Goal: Check status: Check status

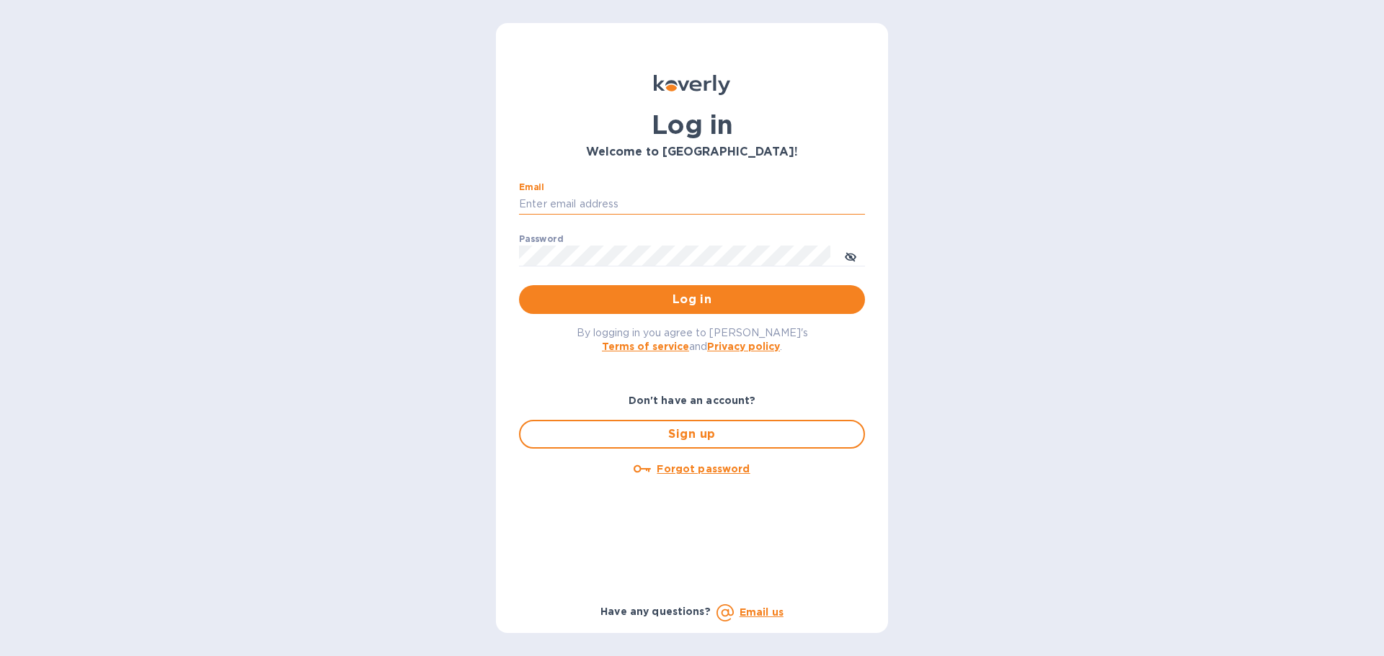
click at [708, 195] on input "Email" at bounding box center [692, 205] width 346 height 22
type input "[EMAIL_ADDRESS][DOMAIN_NAME]"
click at [519, 285] on button "Log in" at bounding box center [692, 299] width 346 height 29
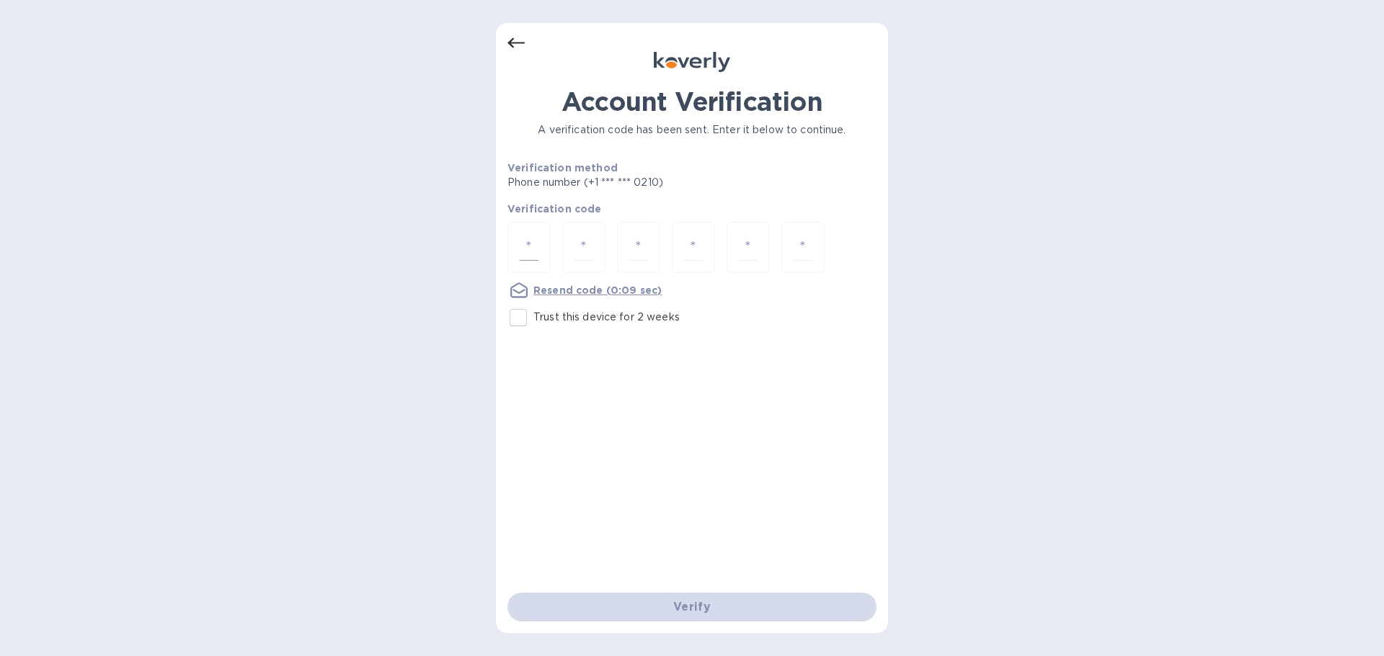
click at [538, 243] on div at bounding box center [528, 247] width 43 height 51
type input "6"
type input "3"
type input "0"
type input "1"
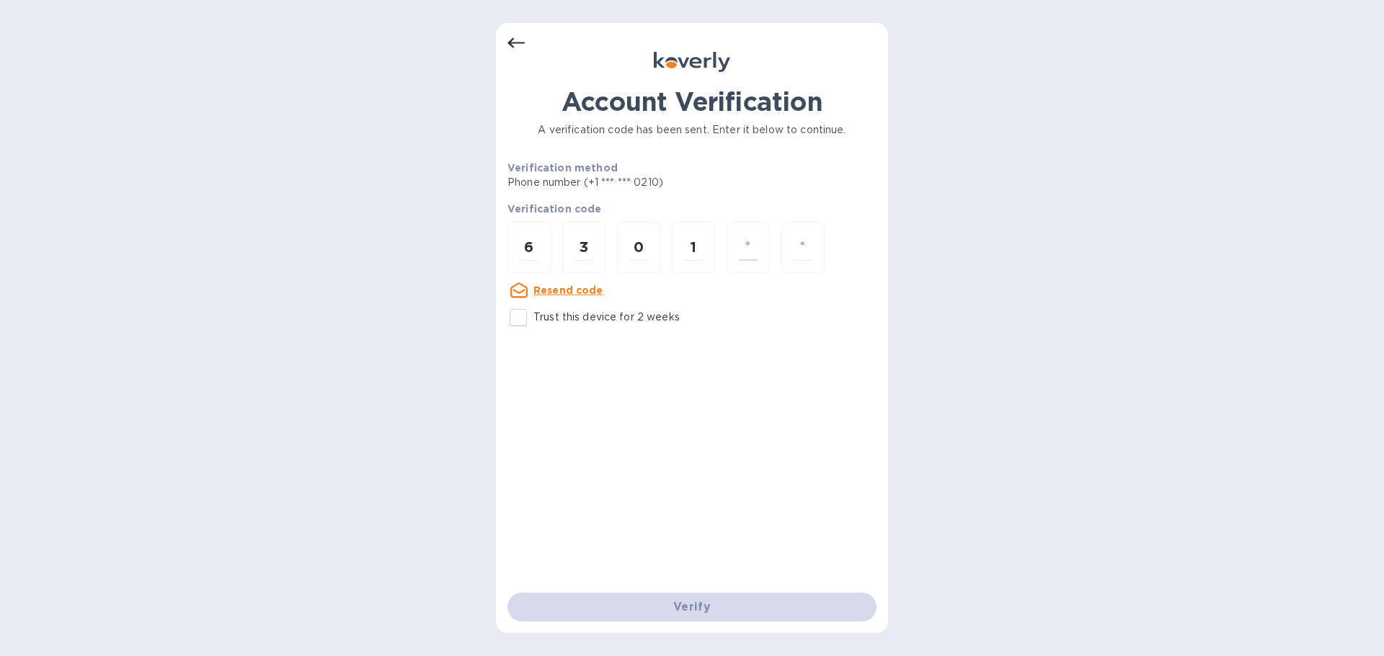
type input "8"
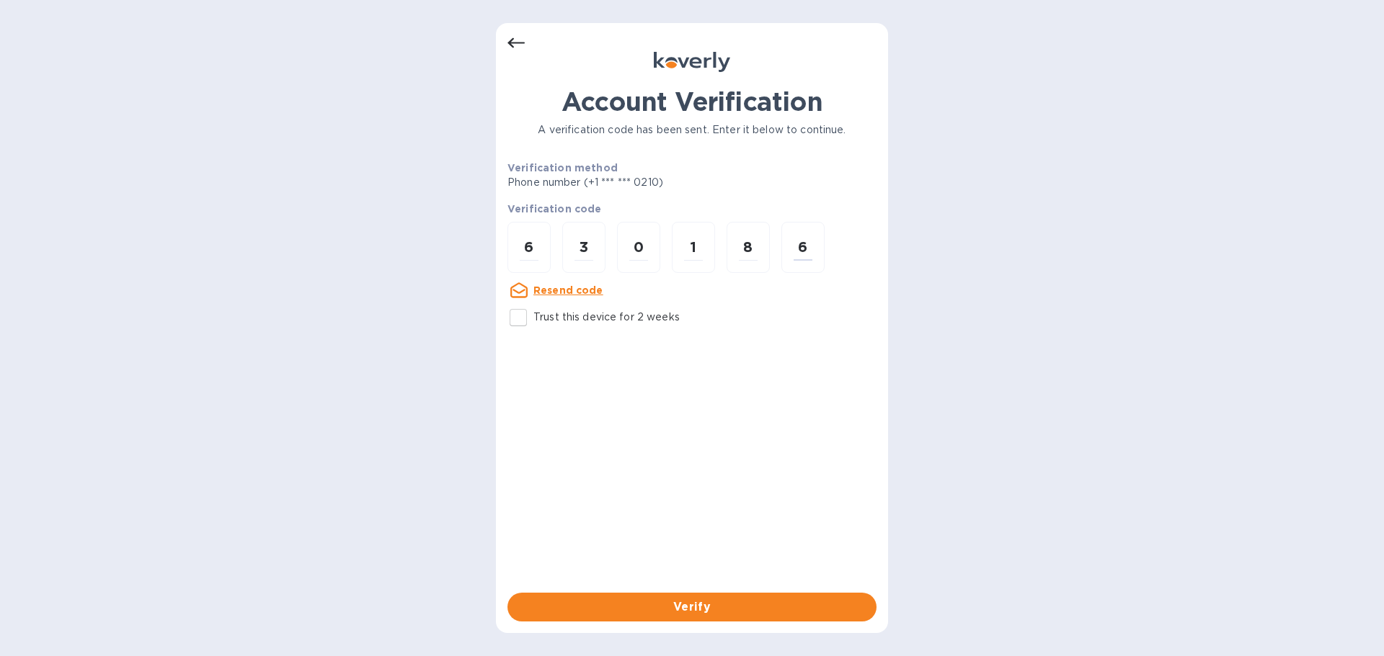
type input "6"
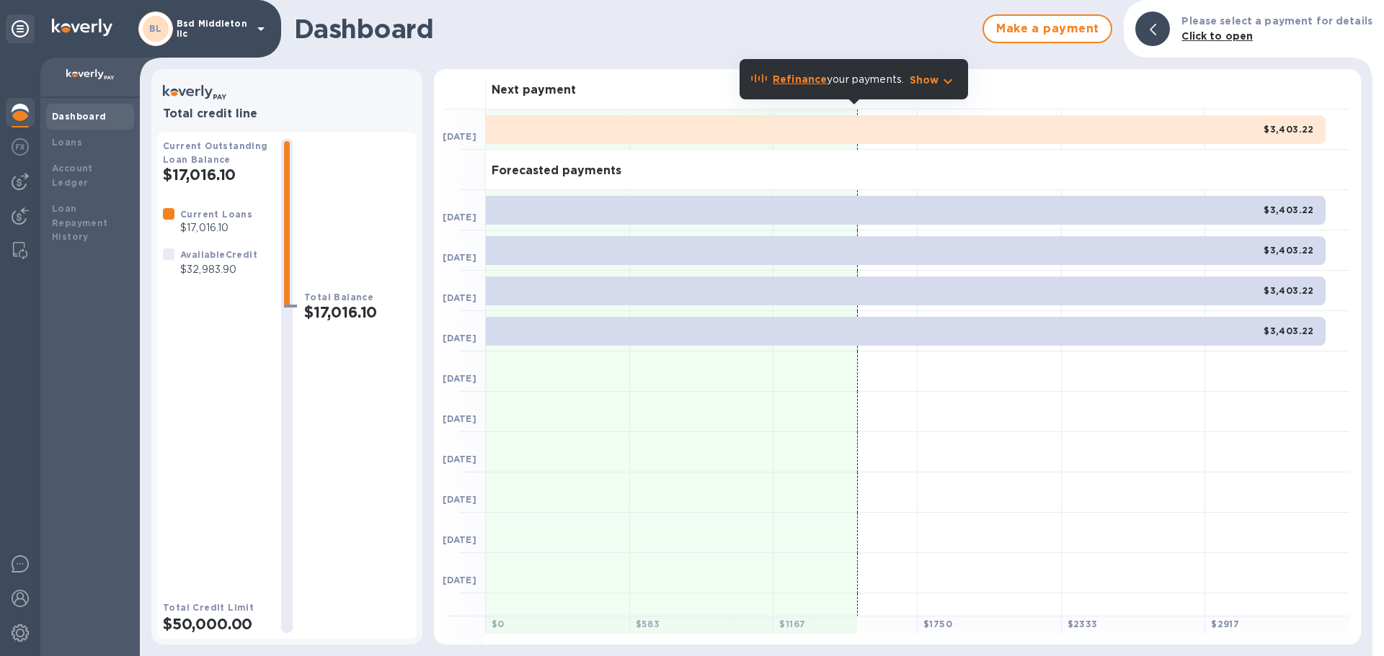
click at [231, 272] on p "$32,983.90" at bounding box center [218, 269] width 77 height 15
copy p "32,983.90"
click at [223, 25] on p "Bsd Middleton llc" at bounding box center [213, 29] width 72 height 20
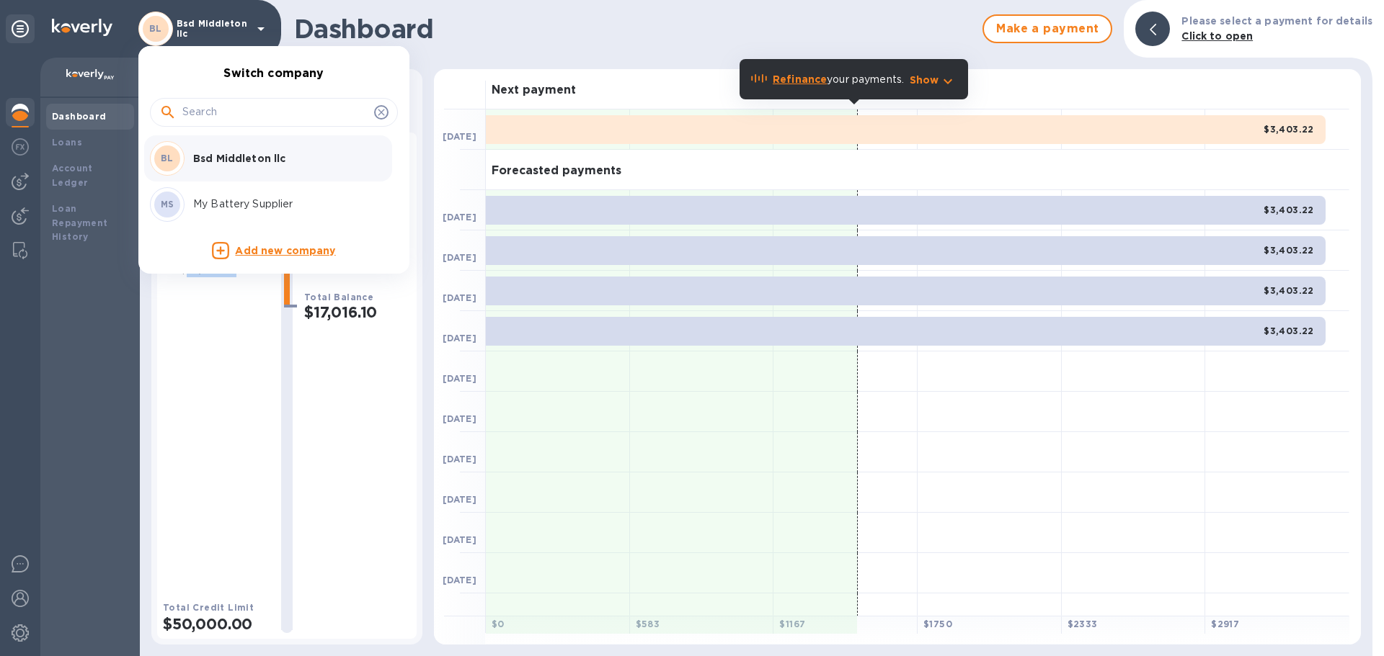
click at [262, 201] on p "My Battery Supplier" at bounding box center [284, 204] width 182 height 15
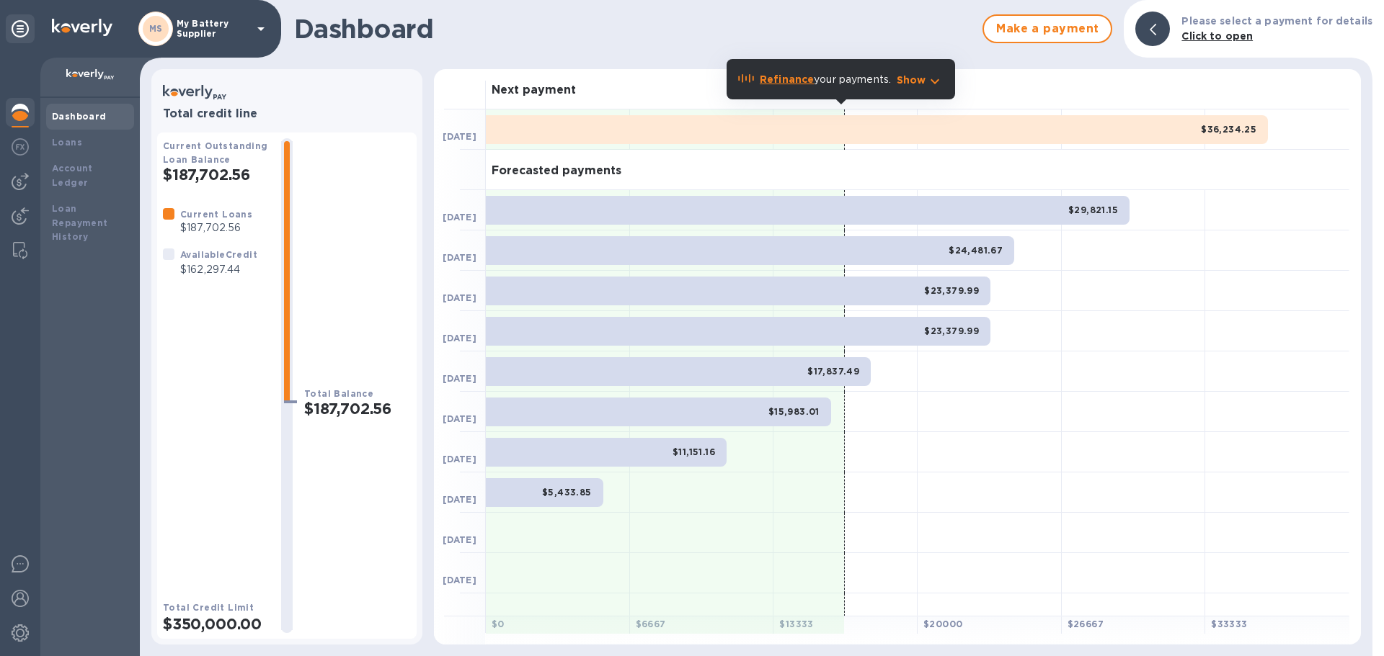
click at [208, 270] on p "$162,297.44" at bounding box center [218, 269] width 77 height 15
copy p "162,297.44"
drag, startPoint x: 218, startPoint y: 259, endPoint x: 208, endPoint y: 267, distance: 13.3
click at [208, 267] on p "$162,297.44" at bounding box center [218, 269] width 77 height 15
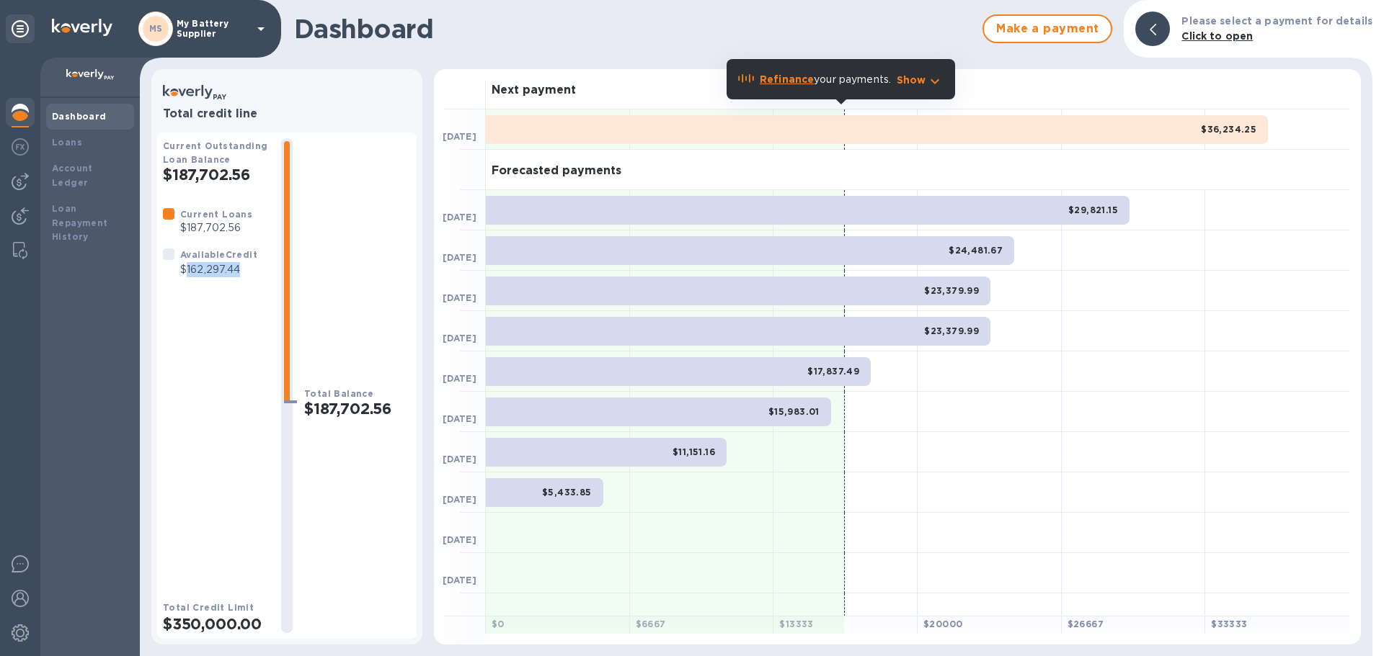
click at [208, 267] on p "$162,297.44" at bounding box center [218, 269] width 77 height 15
copy p "162,297.44"
